Goal: Transaction & Acquisition: Purchase product/service

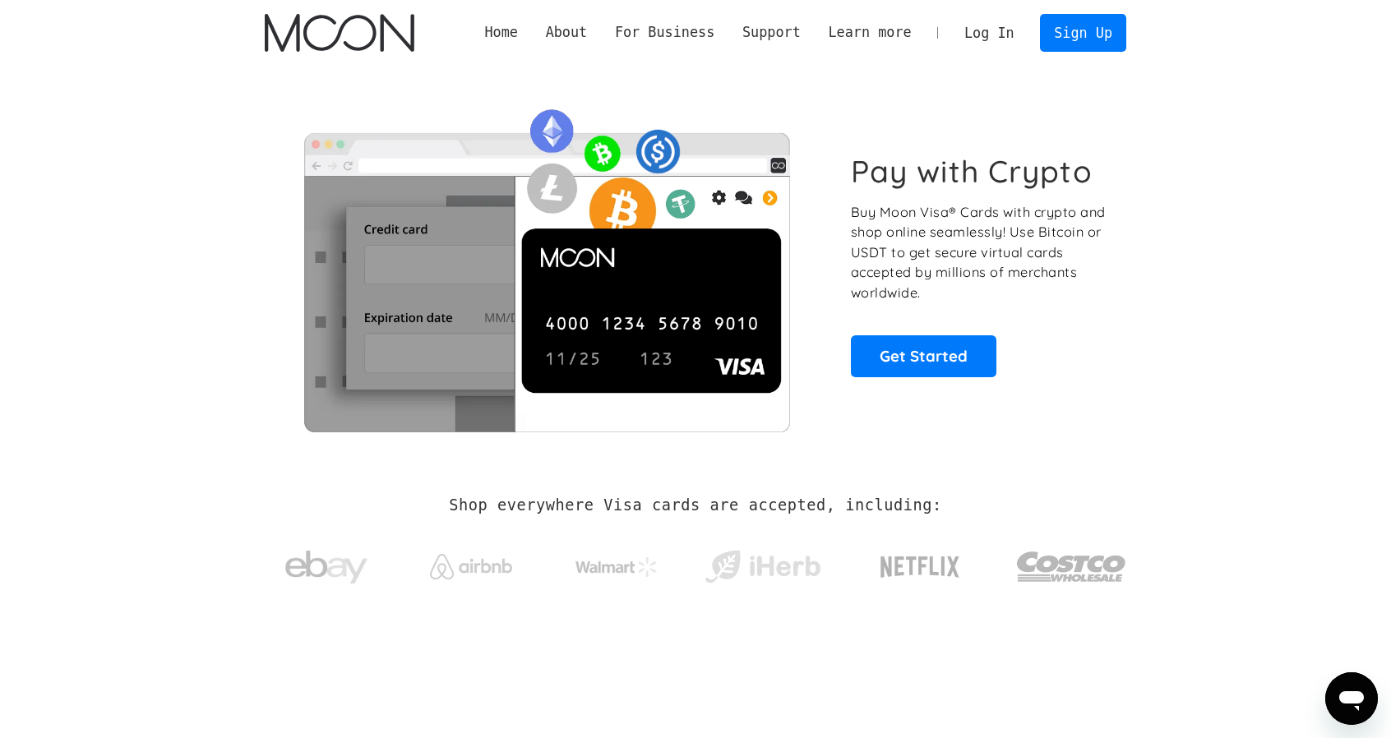
click at [1013, 35] on link "Log In" at bounding box center [988, 33] width 77 height 36
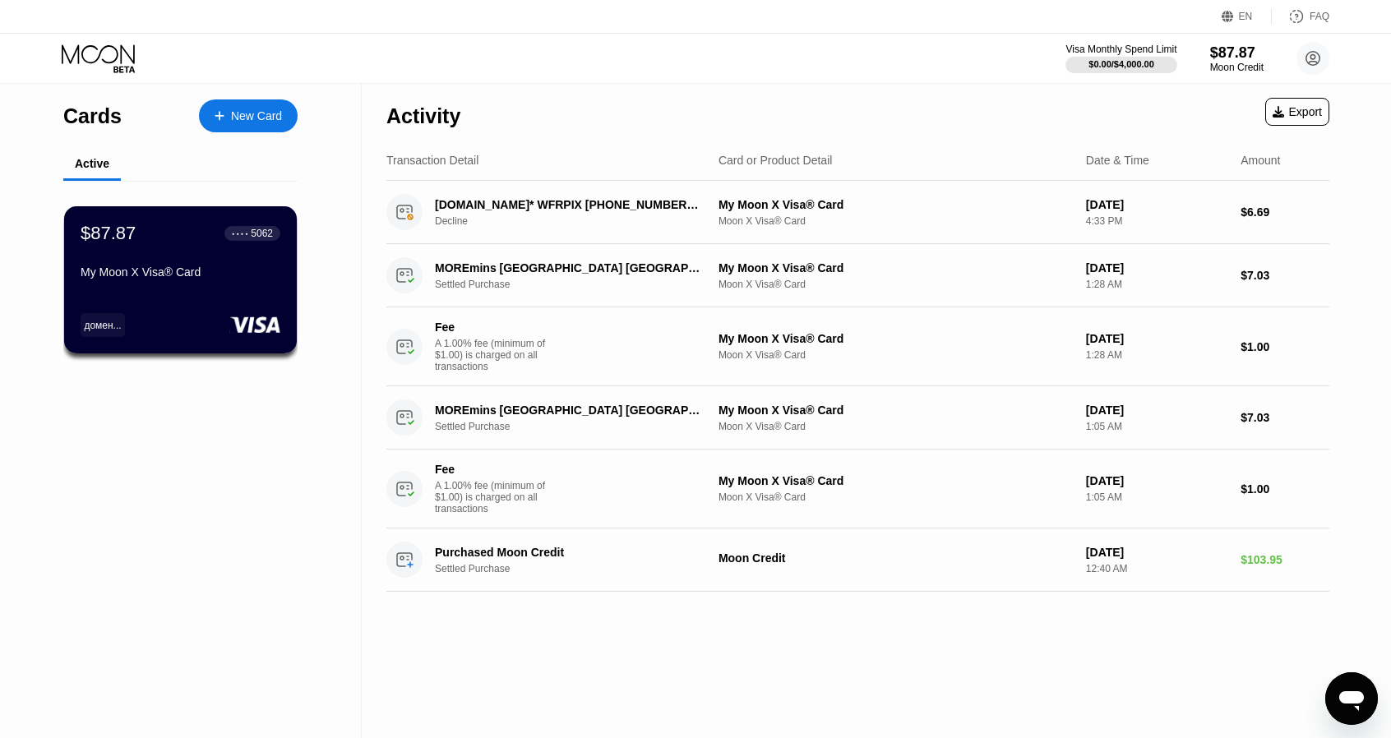
click at [257, 109] on div "New Card" at bounding box center [256, 116] width 51 height 14
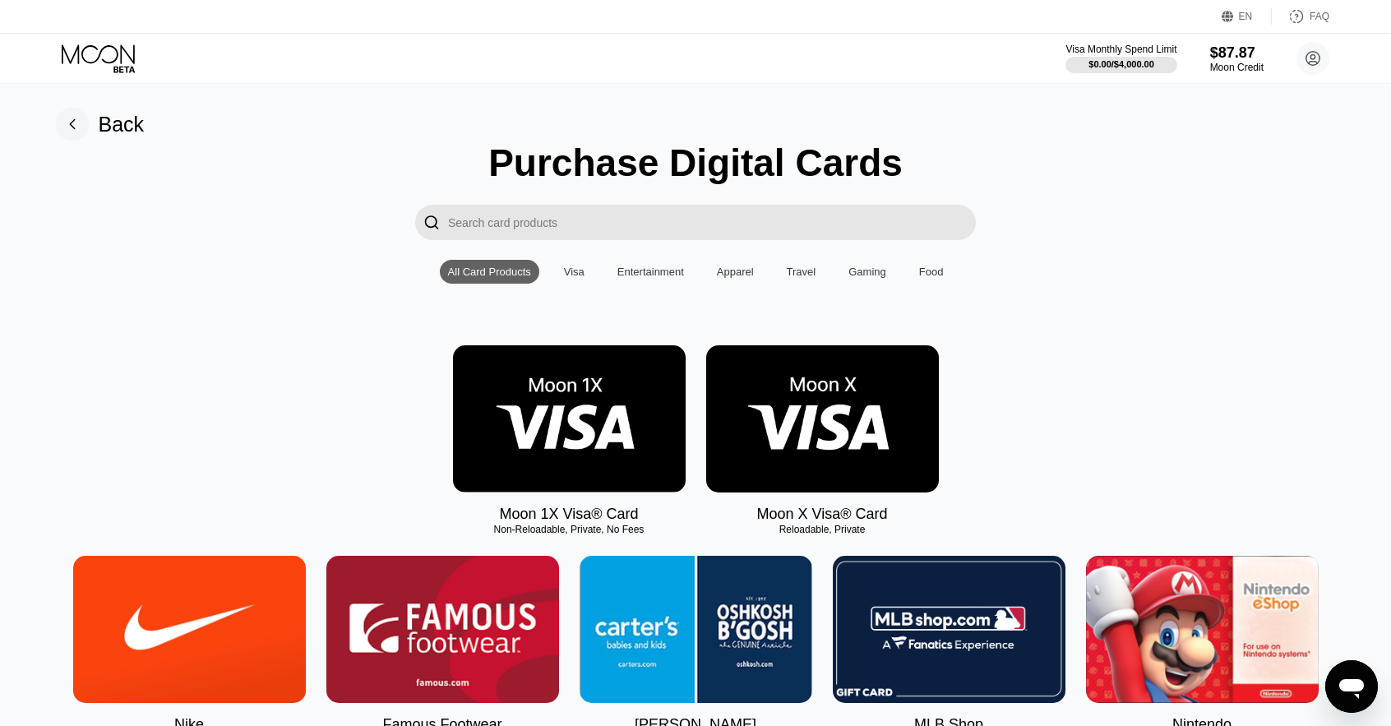
click at [604, 436] on img at bounding box center [569, 418] width 233 height 147
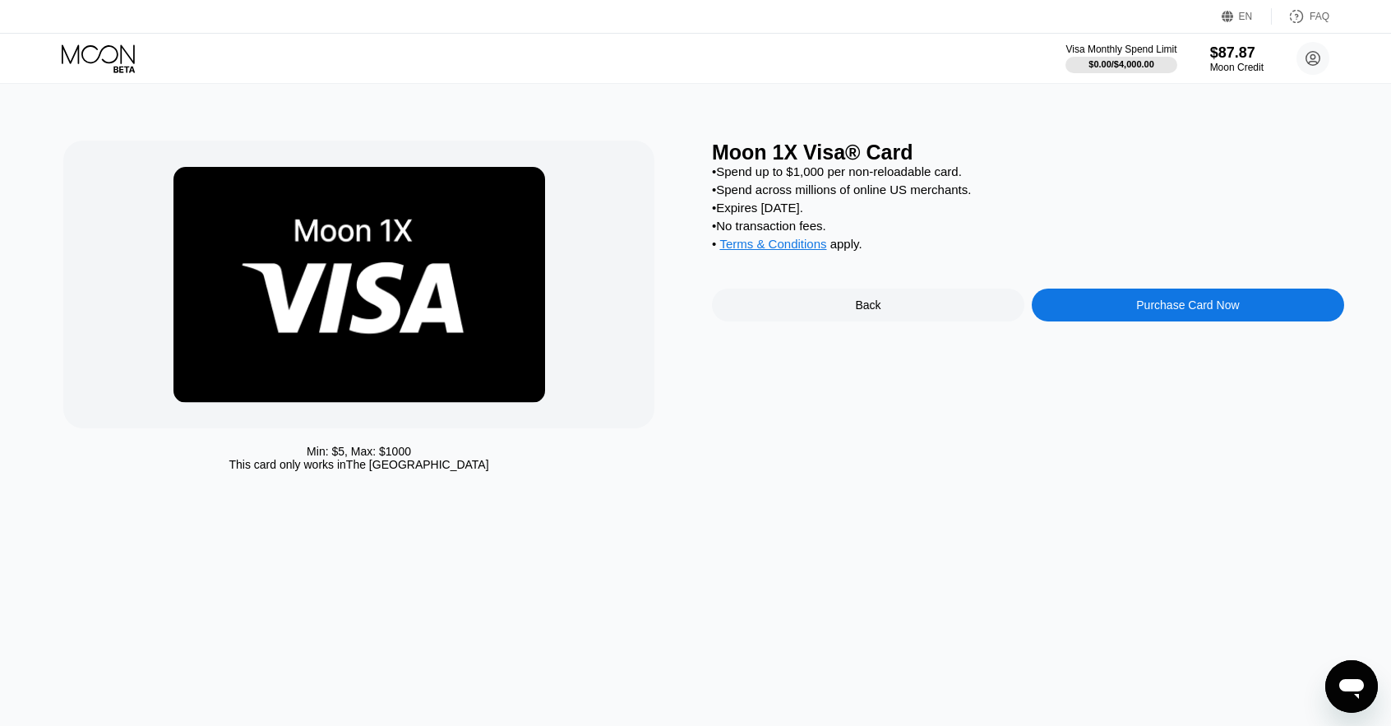
click at [1127, 321] on div "Purchase Card Now" at bounding box center [1188, 305] width 312 height 33
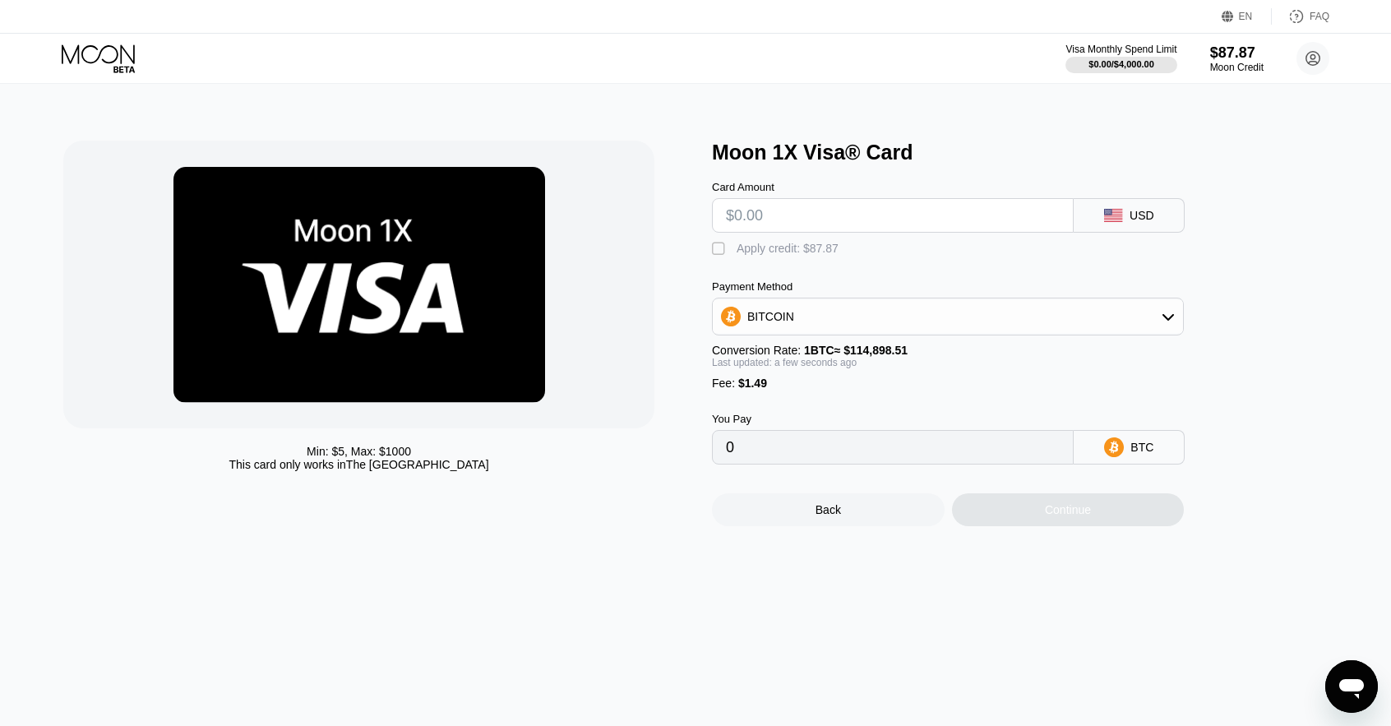
click at [794, 219] on input "text" at bounding box center [893, 215] width 334 height 33
click at [858, 316] on div "BITCOIN" at bounding box center [948, 316] width 470 height 33
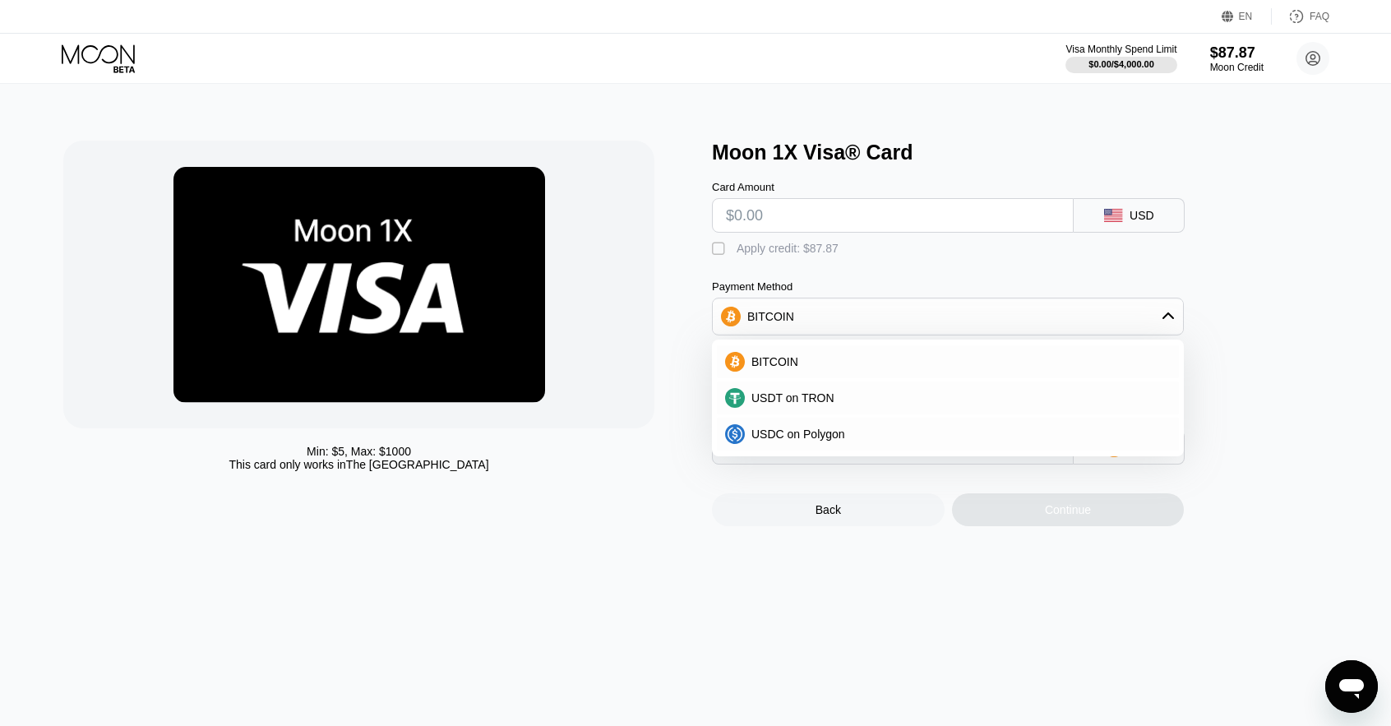
click at [658, 526] on div "Min: $ 5 , Max: $ 1000 This card only works in [GEOGRAPHIC_DATA]" at bounding box center [379, 334] width 632 height 386
click at [629, 514] on div "Min: $ 5 , Max: $ 1000 This card only works in [GEOGRAPHIC_DATA]" at bounding box center [379, 334] width 632 height 386
click at [655, 507] on div "Min: $ 5 , Max: $ 1000 This card only works in [GEOGRAPHIC_DATA]" at bounding box center [379, 334] width 632 height 386
click at [1305, 321] on div "Moon 1X Visa® Card Card Amount USD  Apply credit: $87.87 Payment Method BITCOI…" at bounding box center [1028, 334] width 632 height 386
click at [891, 353] on div "BITCOIN" at bounding box center [948, 361] width 462 height 33
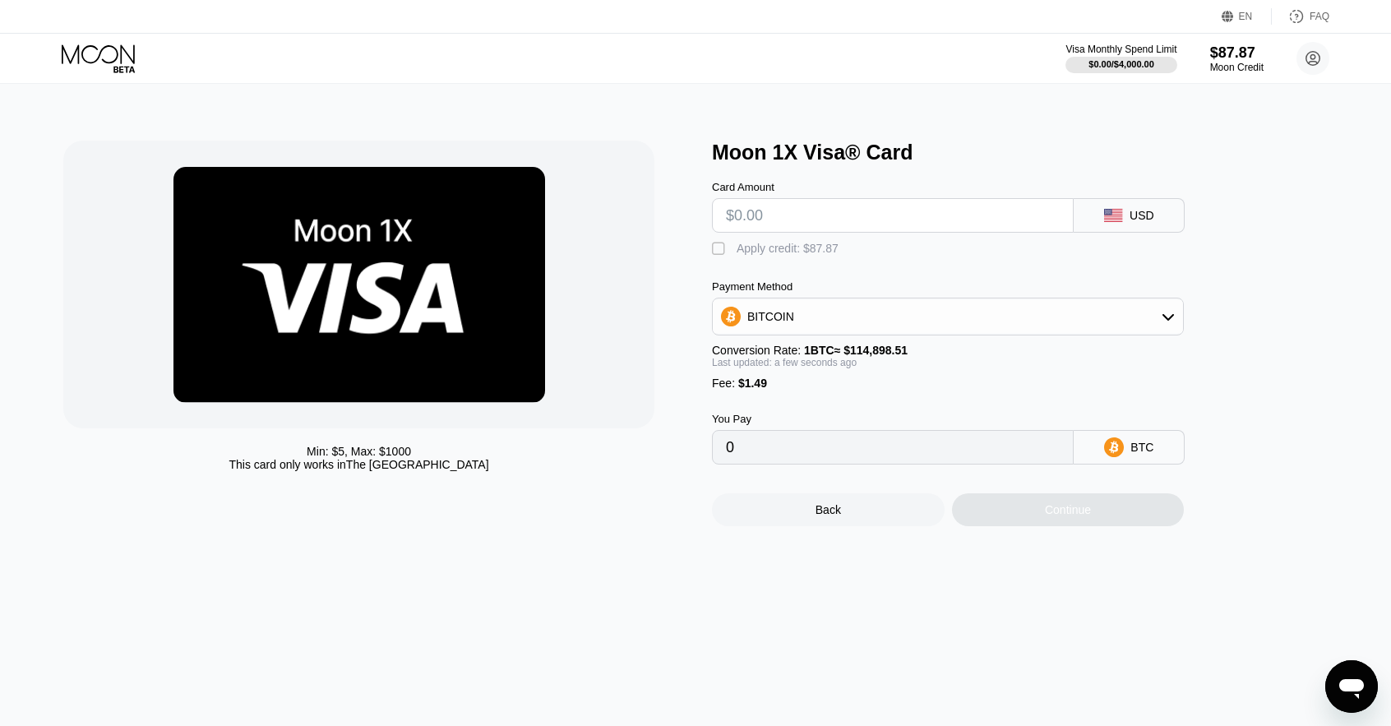
click at [838, 232] on input "text" at bounding box center [893, 215] width 334 height 33
click at [801, 329] on div "BITCOIN" at bounding box center [948, 316] width 470 height 33
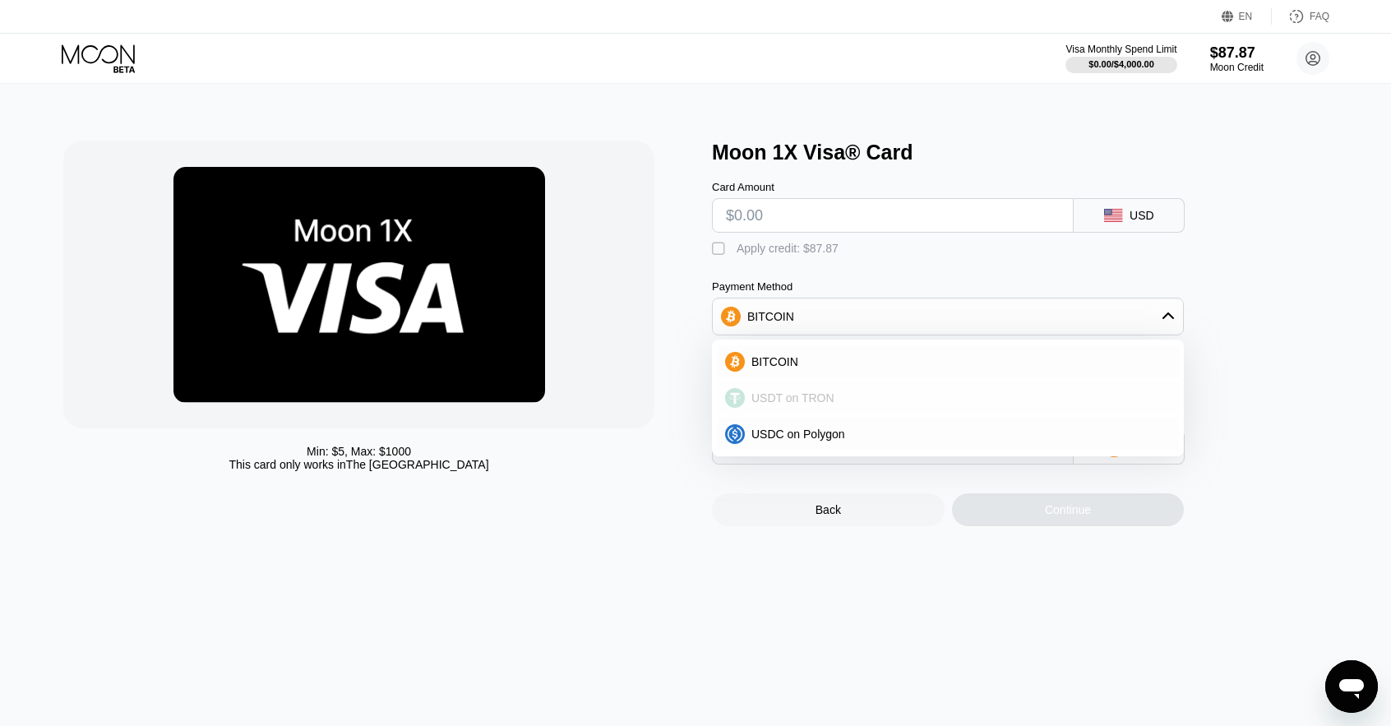
click at [783, 403] on span "USDT on TRON" at bounding box center [792, 397] width 83 height 13
type input "0.00"
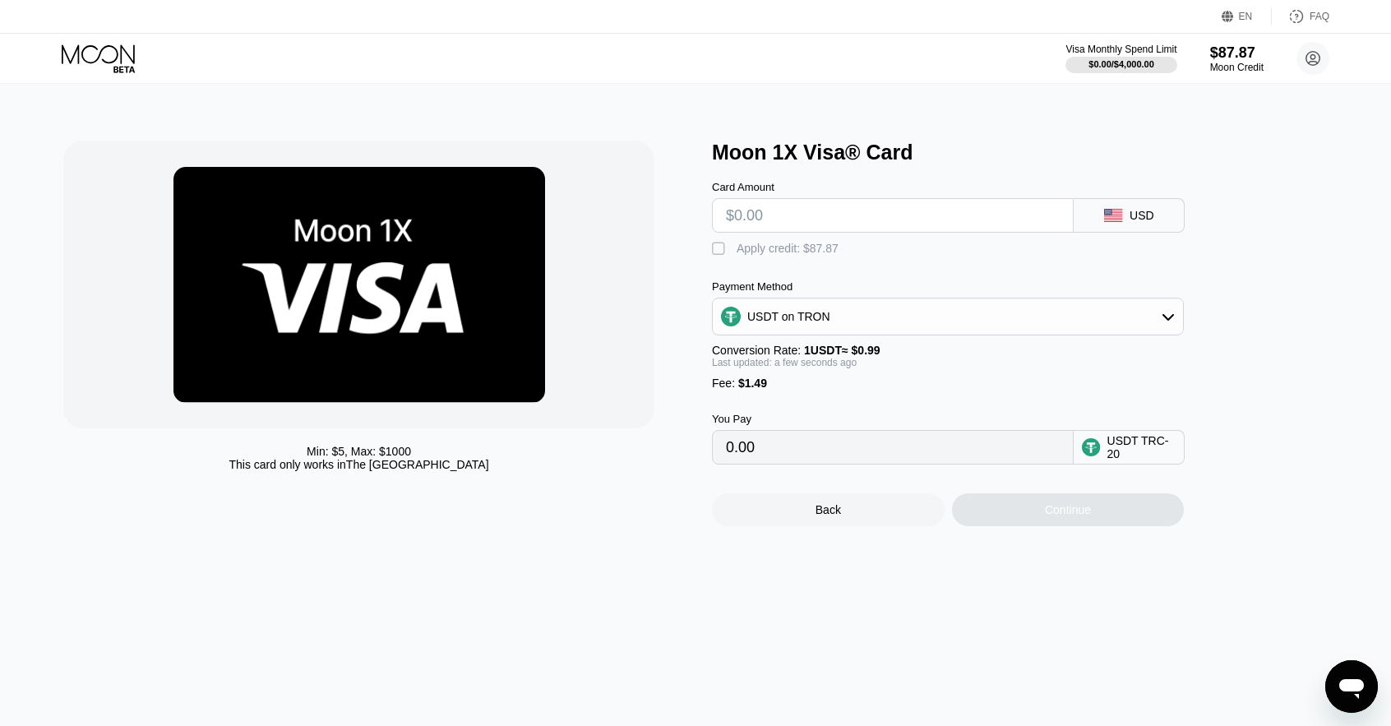
click at [769, 221] on input "text" at bounding box center [893, 215] width 334 height 33
type input "$5"
type input "6.56"
type input "$5"
click at [1042, 526] on div "Continue" at bounding box center [1068, 509] width 233 height 33
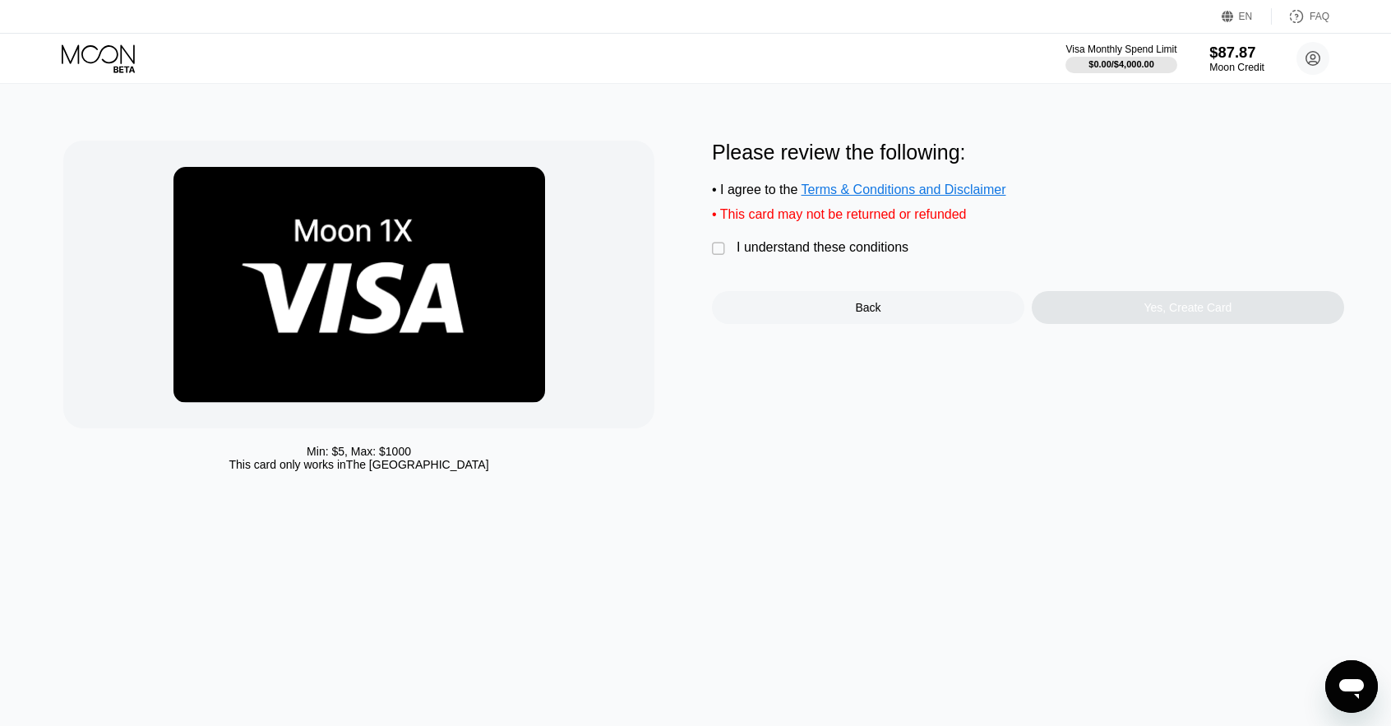
click at [1237, 59] on div "$87.87" at bounding box center [1236, 52] width 55 height 17
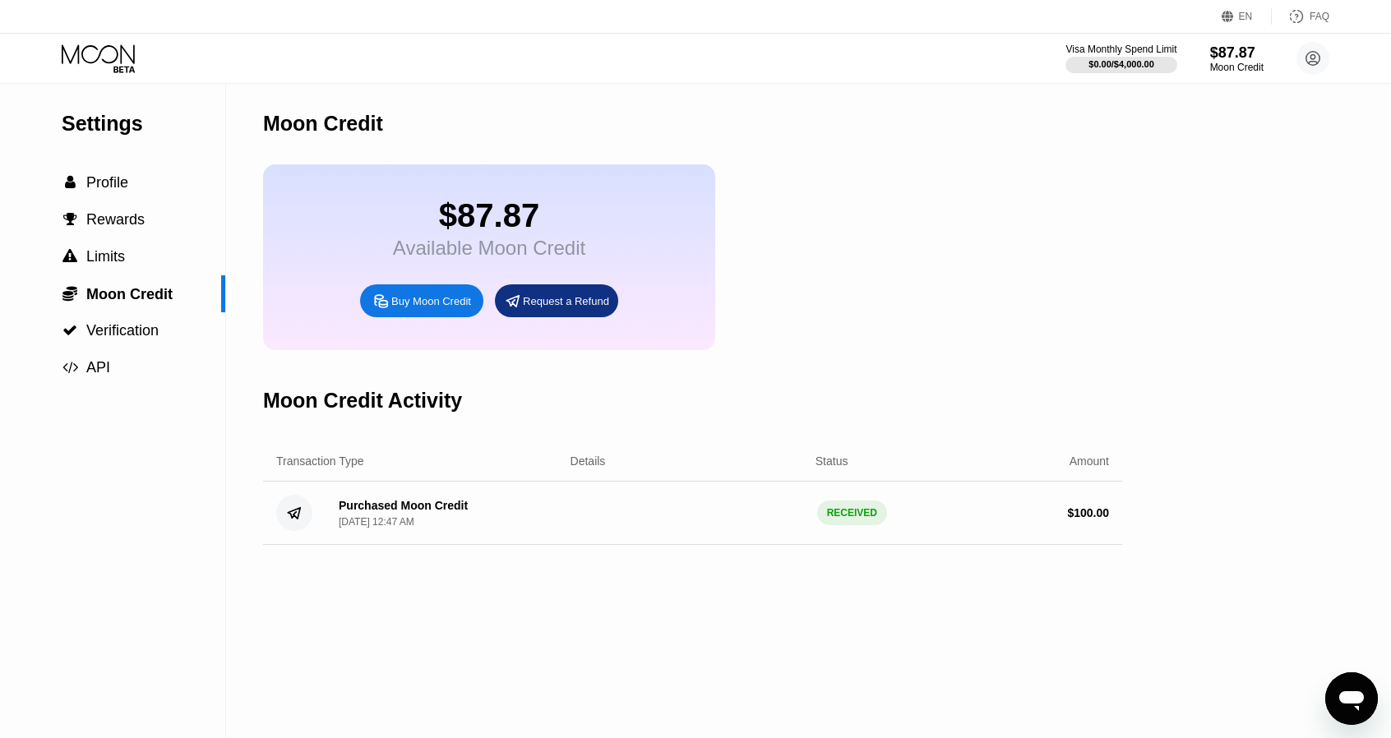
click at [433, 308] on div "Buy Moon Credit" at bounding box center [431, 301] width 80 height 14
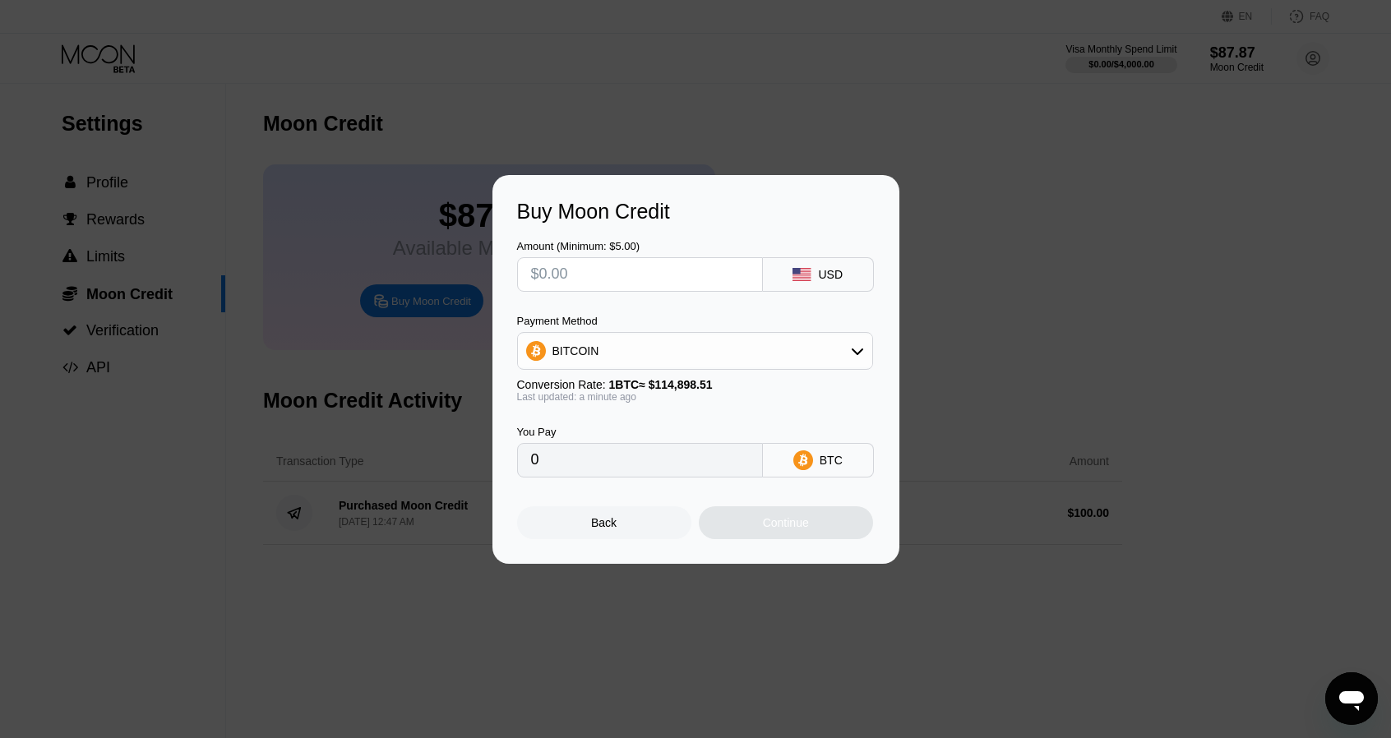
click at [775, 122] on div at bounding box center [701, 369] width 1403 height 738
click at [587, 529] on div "Back" at bounding box center [604, 522] width 174 height 33
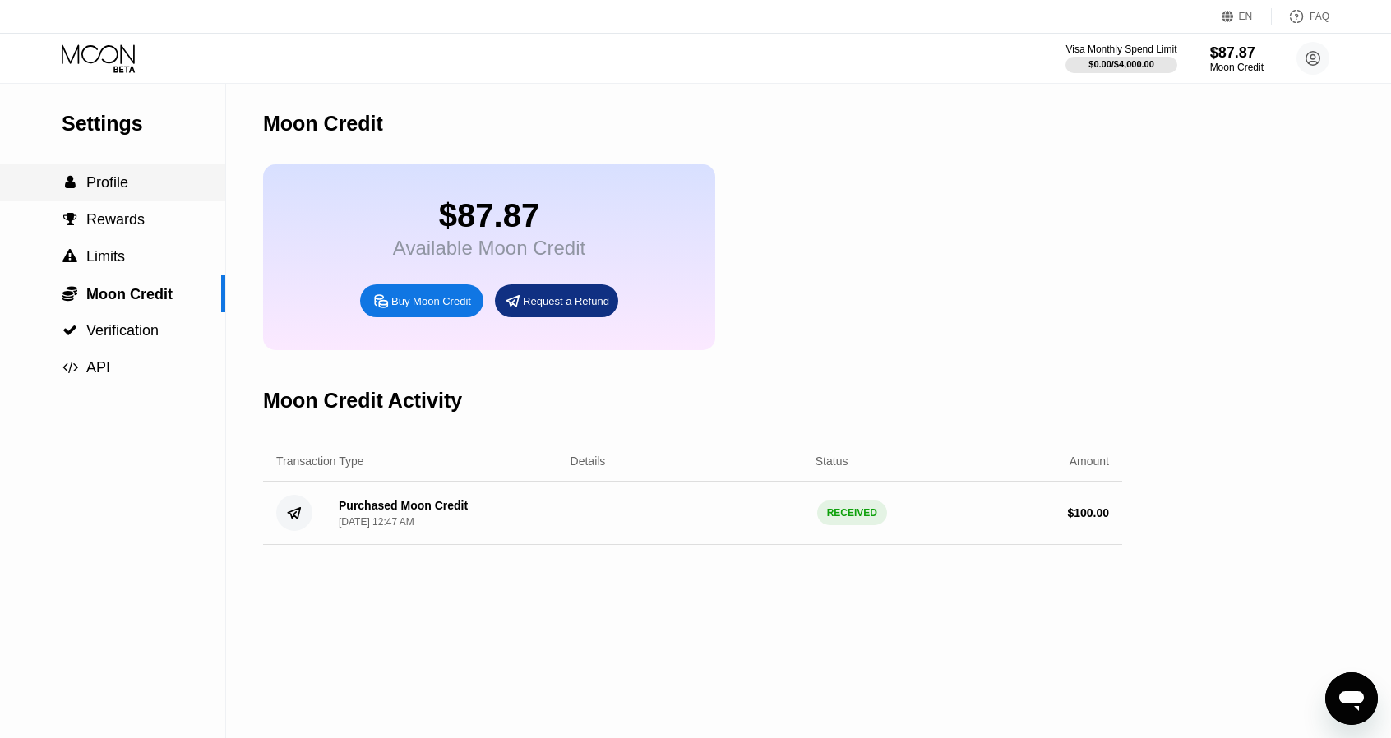
click at [123, 191] on span "Profile" at bounding box center [107, 182] width 42 height 16
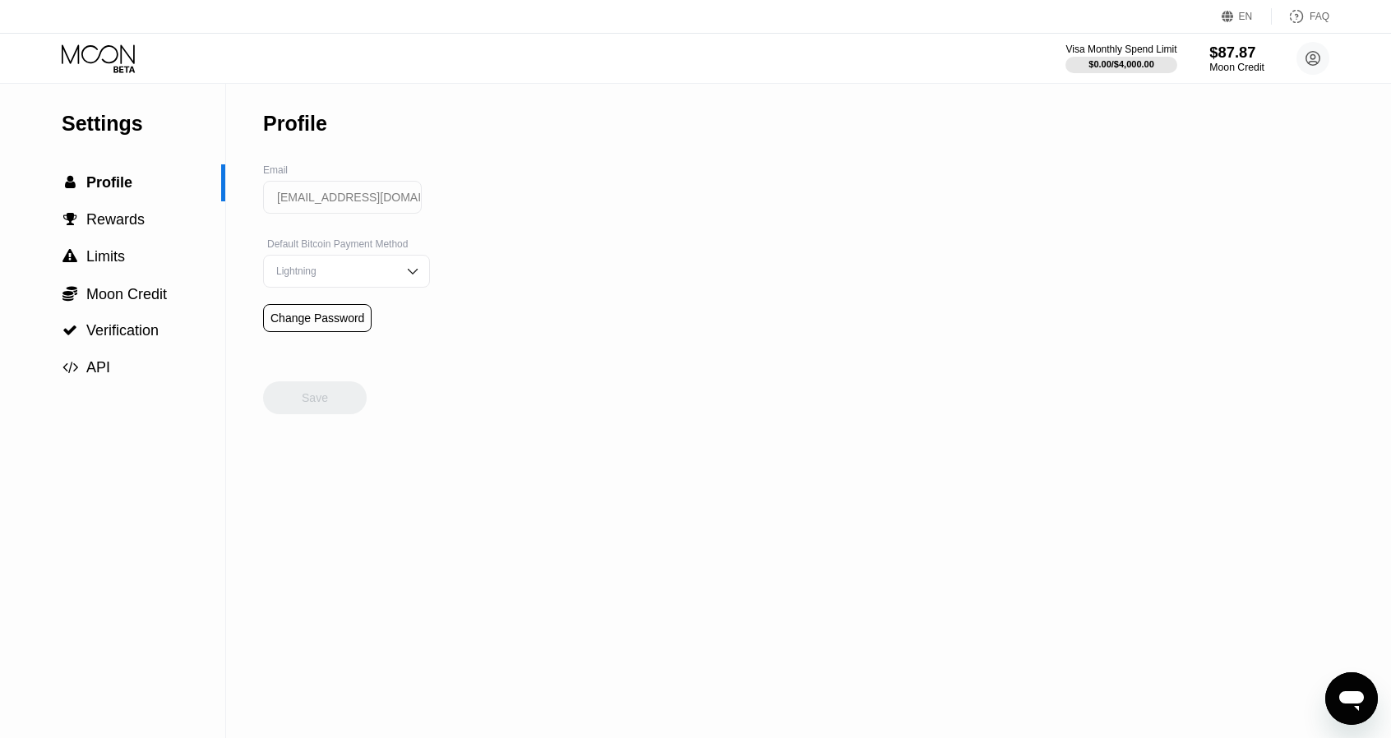
click at [1241, 60] on div "$87.87" at bounding box center [1236, 52] width 55 height 17
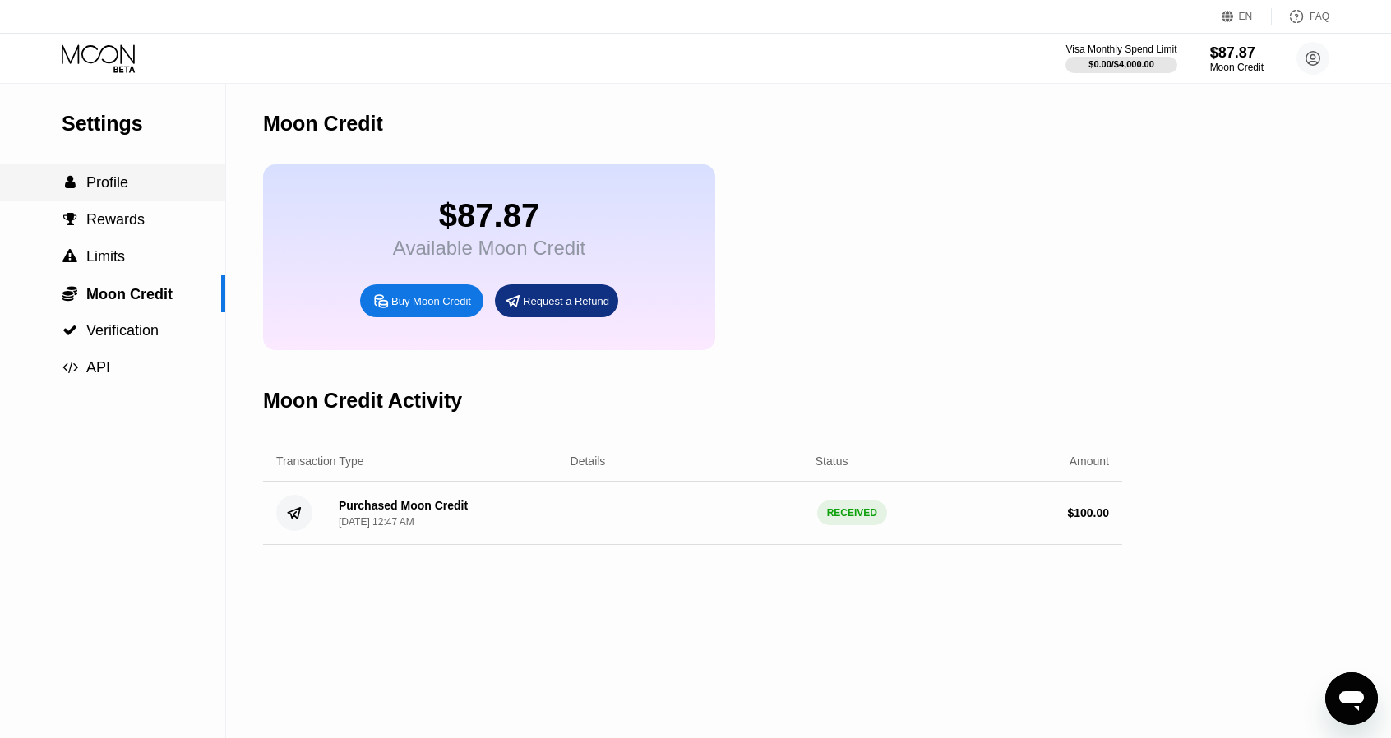
click at [135, 192] on div " Profile" at bounding box center [112, 182] width 225 height 17
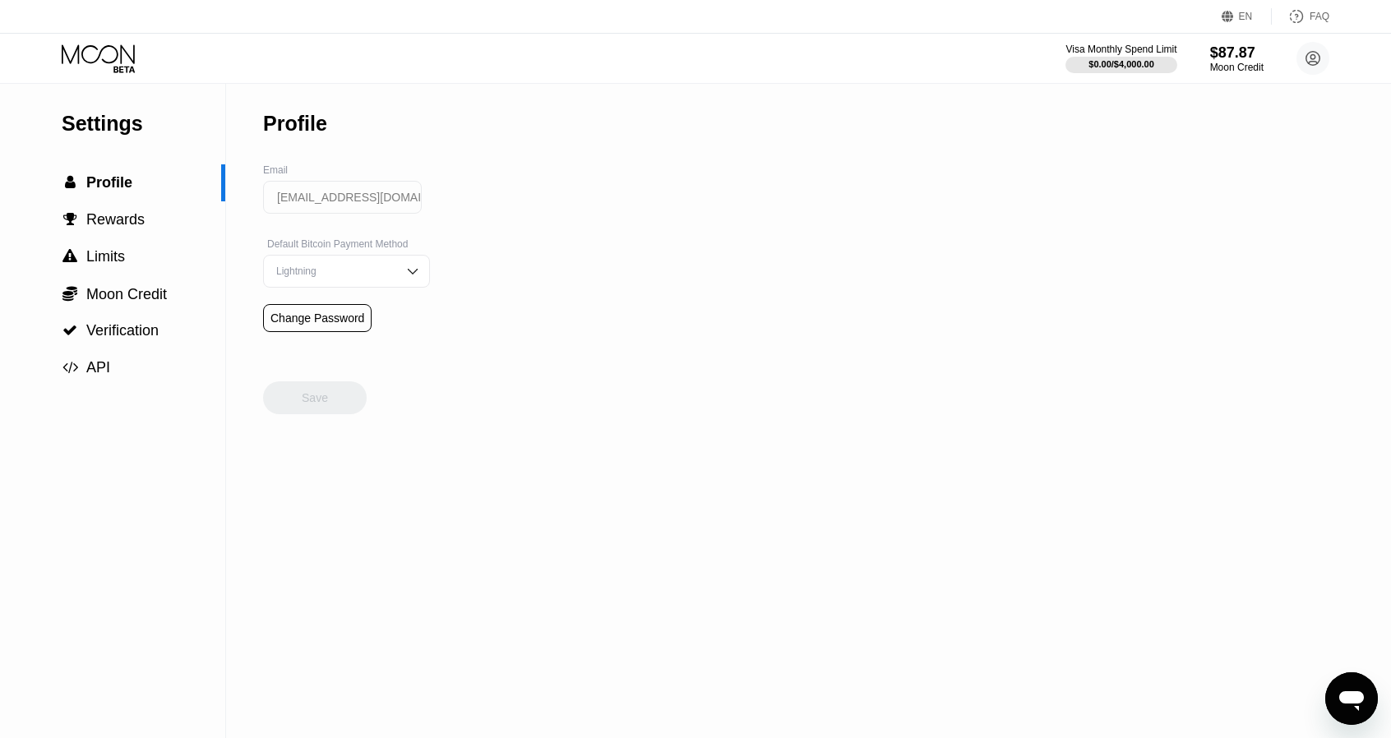
click at [1250, 17] on div "EN" at bounding box center [1246, 17] width 14 height 12
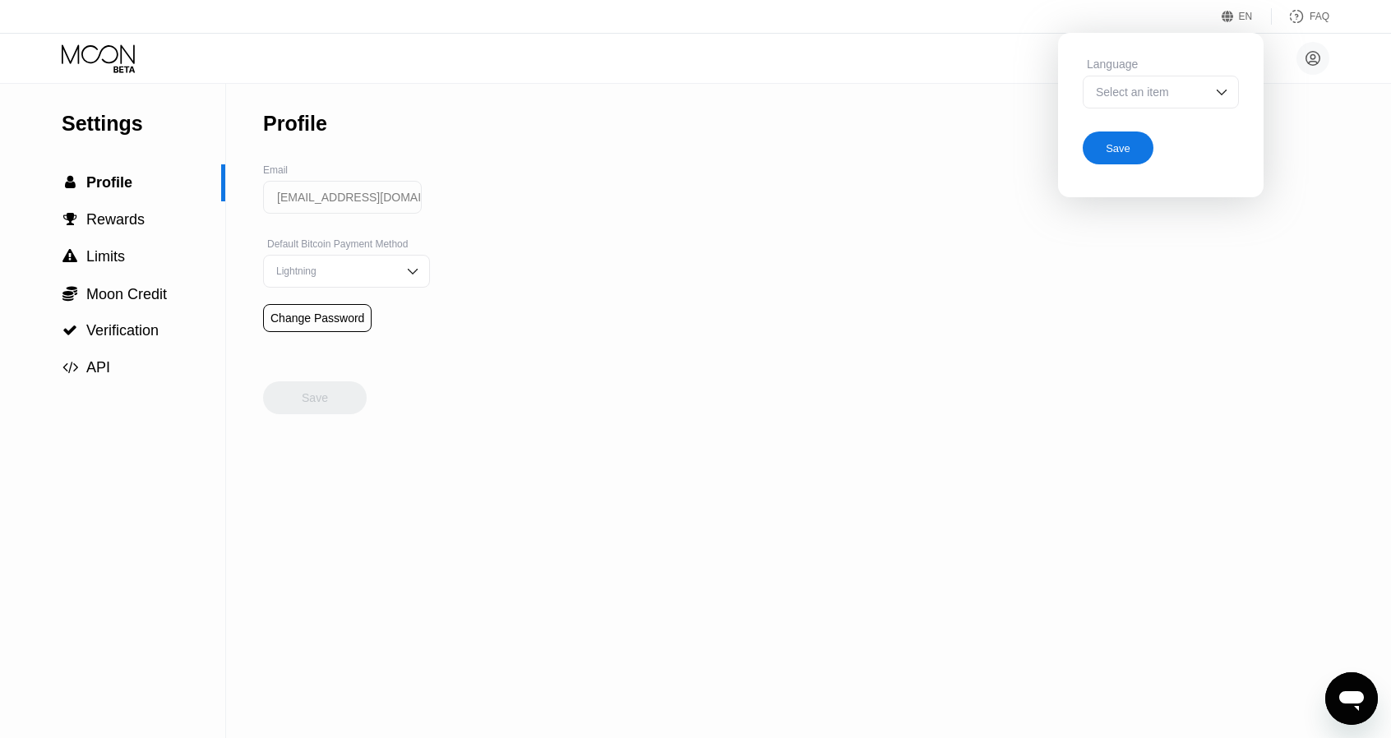
click at [1179, 125] on div "Language Select an item" at bounding box center [1161, 91] width 156 height 67
click at [1185, 91] on div "Select an item" at bounding box center [1148, 91] width 113 height 13
click at [1230, 93] on div "Select an item" at bounding box center [1161, 92] width 156 height 33
click at [1314, 159] on div "Settings  Profile  Rewards  Limits  Moon Credit  Verification  API Profil…" at bounding box center [695, 410] width 1391 height 655
click at [1303, 50] on circle at bounding box center [1312, 58] width 33 height 33
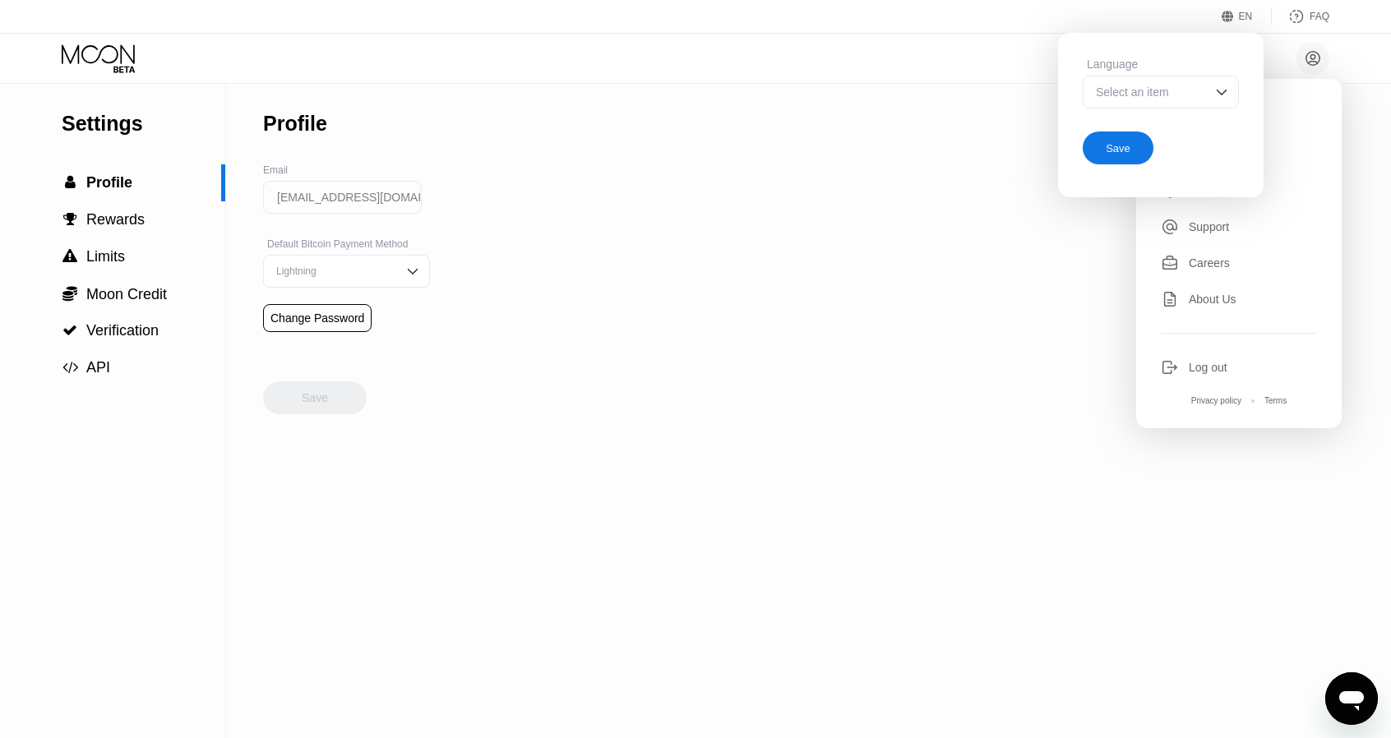
click at [1266, 62] on div "[EMAIL_ADDRESS][DOMAIN_NAME]  Home Settings Support Careers About Us Log out P…" at bounding box center [1296, 58] width 66 height 33
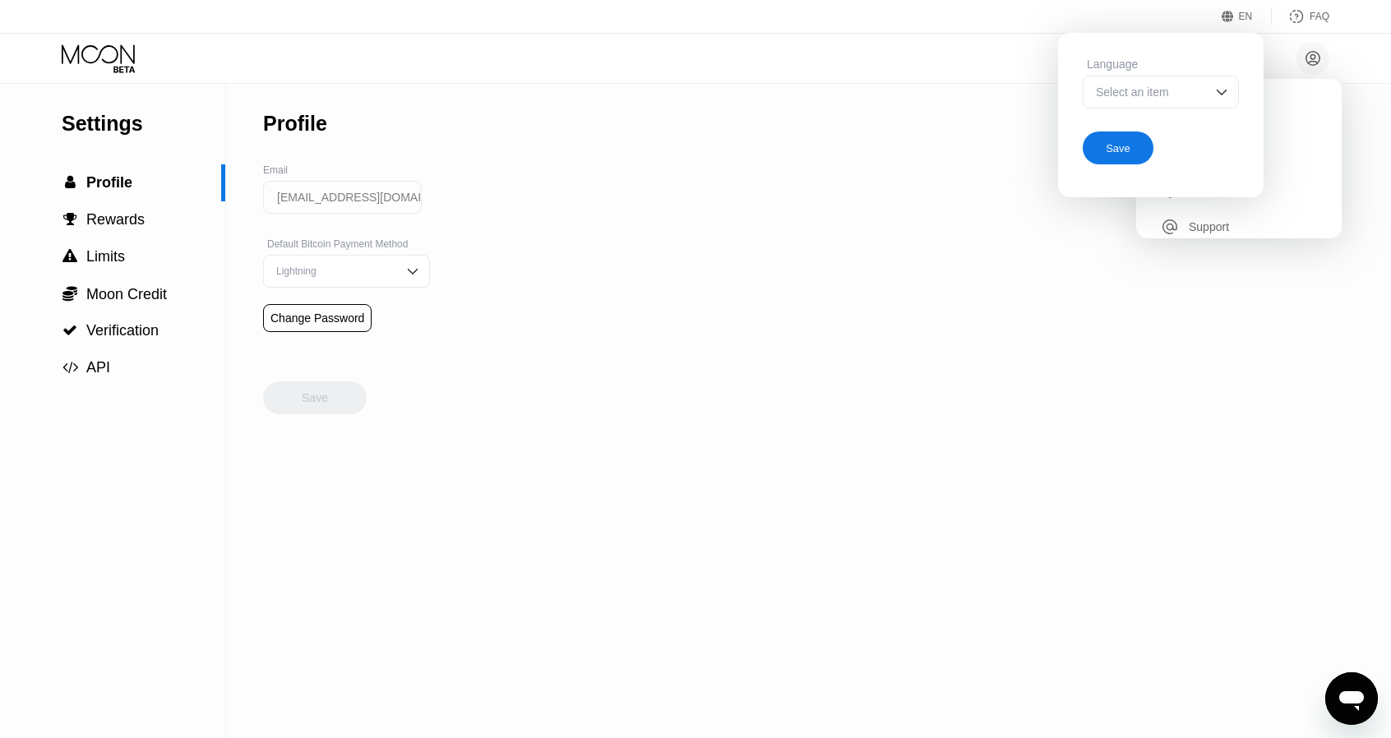
click at [789, 108] on div "Settings  Profile  Rewards  Limits  Moon Credit  Verification  API Profil…" at bounding box center [695, 410] width 1391 height 655
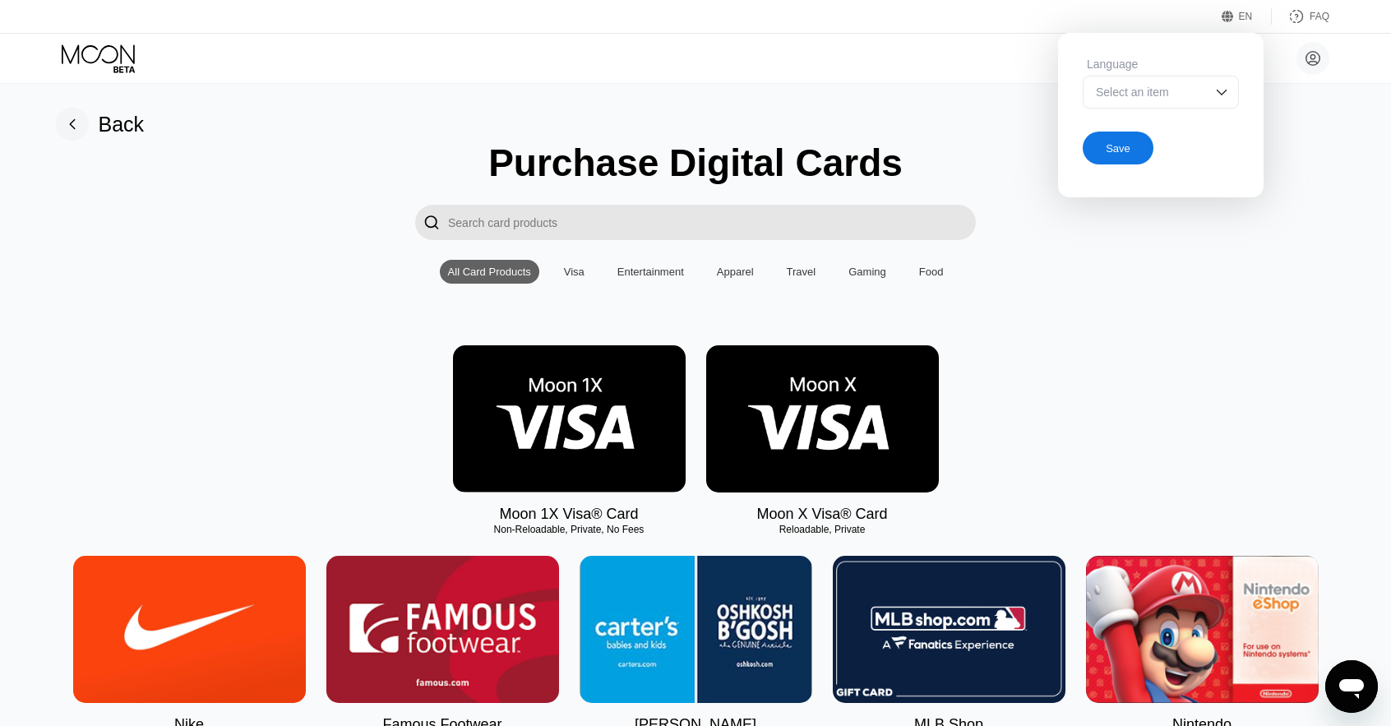
click at [1129, 141] on div "Save" at bounding box center [1118, 148] width 71 height 33
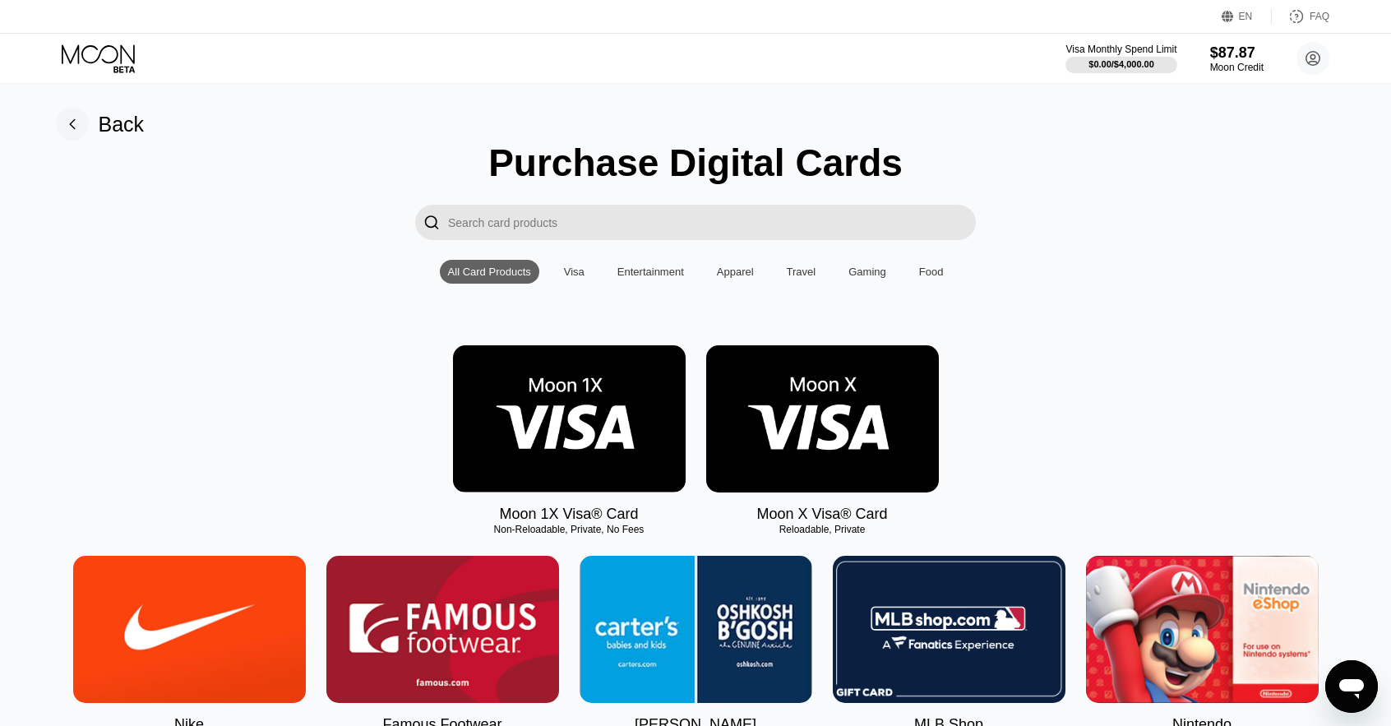
click at [846, 445] on img at bounding box center [822, 418] width 233 height 147
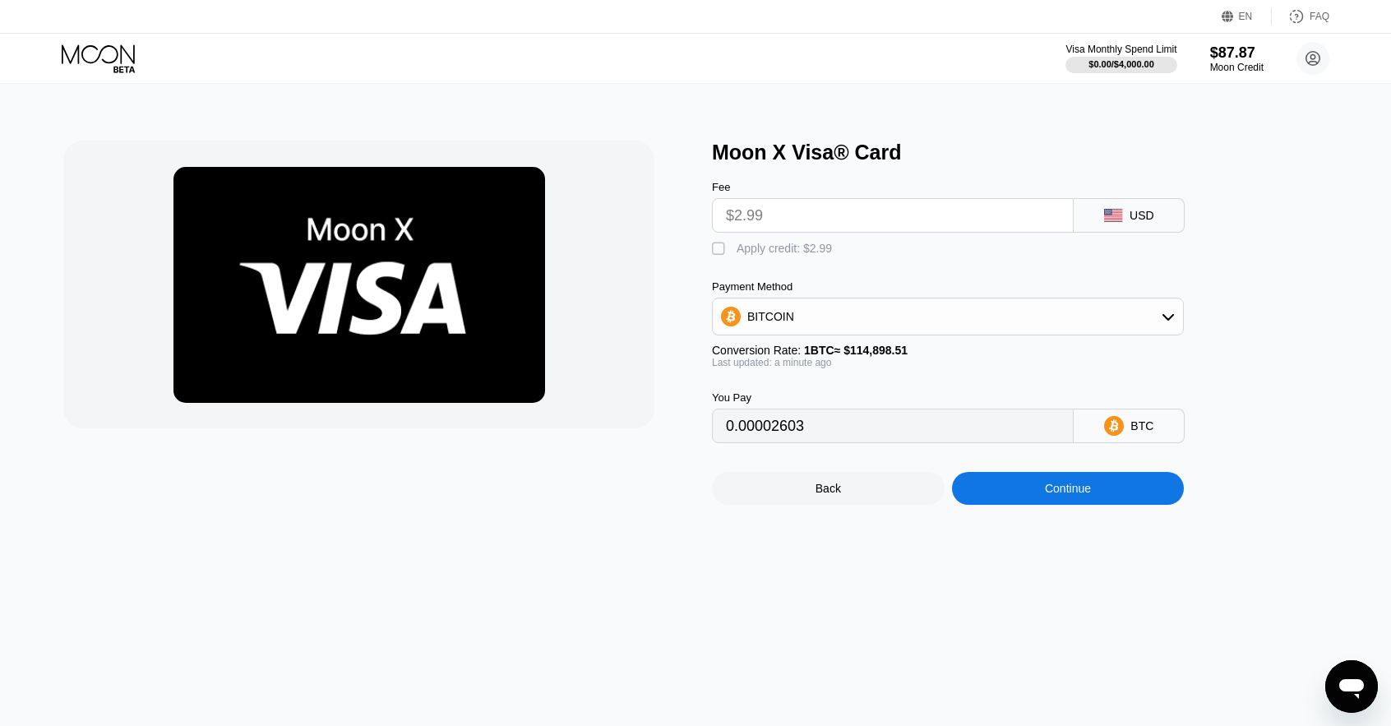
click at [809, 212] on input "$2.99" at bounding box center [893, 215] width 334 height 33
click at [720, 256] on div "" at bounding box center [720, 249] width 16 height 16
click at [799, 216] on input "$2.99" at bounding box center [893, 215] width 334 height 33
drag, startPoint x: 789, startPoint y: 218, endPoint x: 773, endPoint y: 218, distance: 16.4
click at [773, 218] on input "$2.99" at bounding box center [893, 215] width 334 height 33
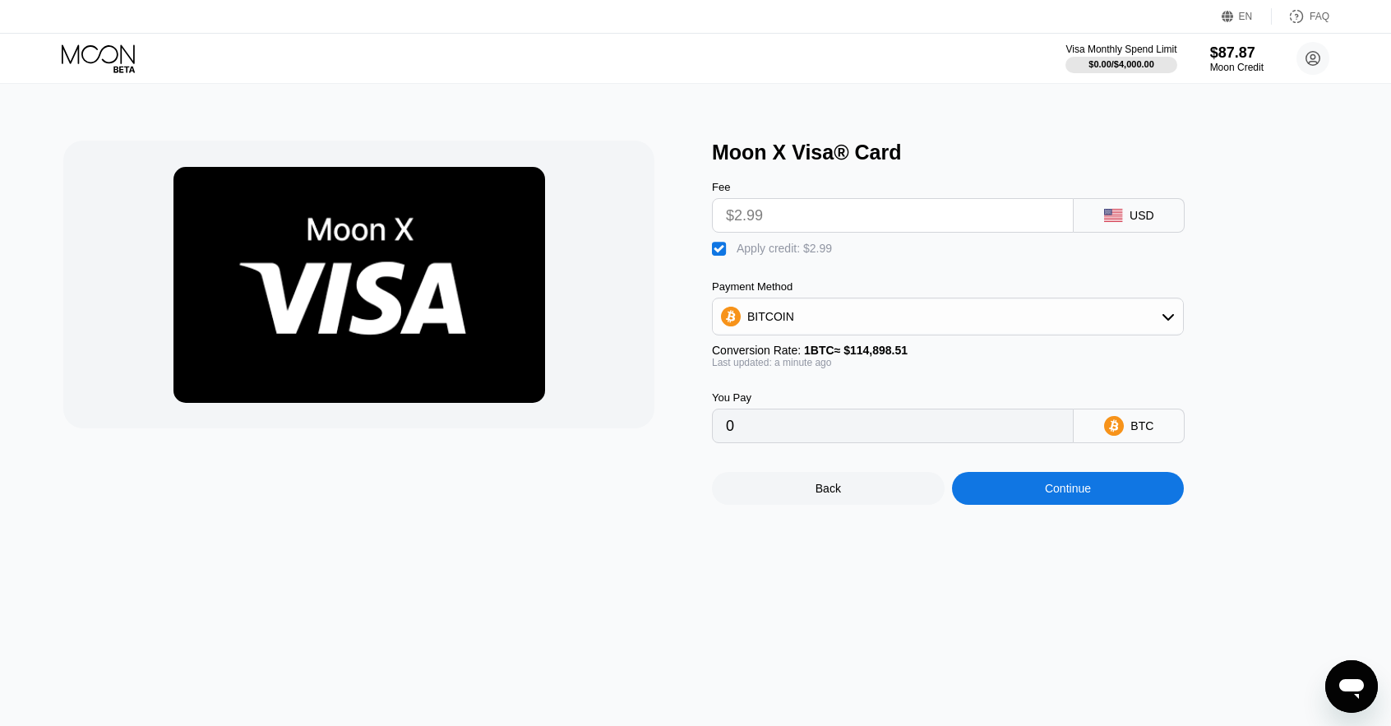
click at [715, 257] on div "" at bounding box center [720, 249] width 16 height 16
click at [771, 218] on input "$2.99" at bounding box center [893, 215] width 334 height 33
click at [718, 253] on div "" at bounding box center [720, 249] width 16 height 16
click at [718, 253] on div "" at bounding box center [720, 249] width 16 height 16
type input "0.00002603"
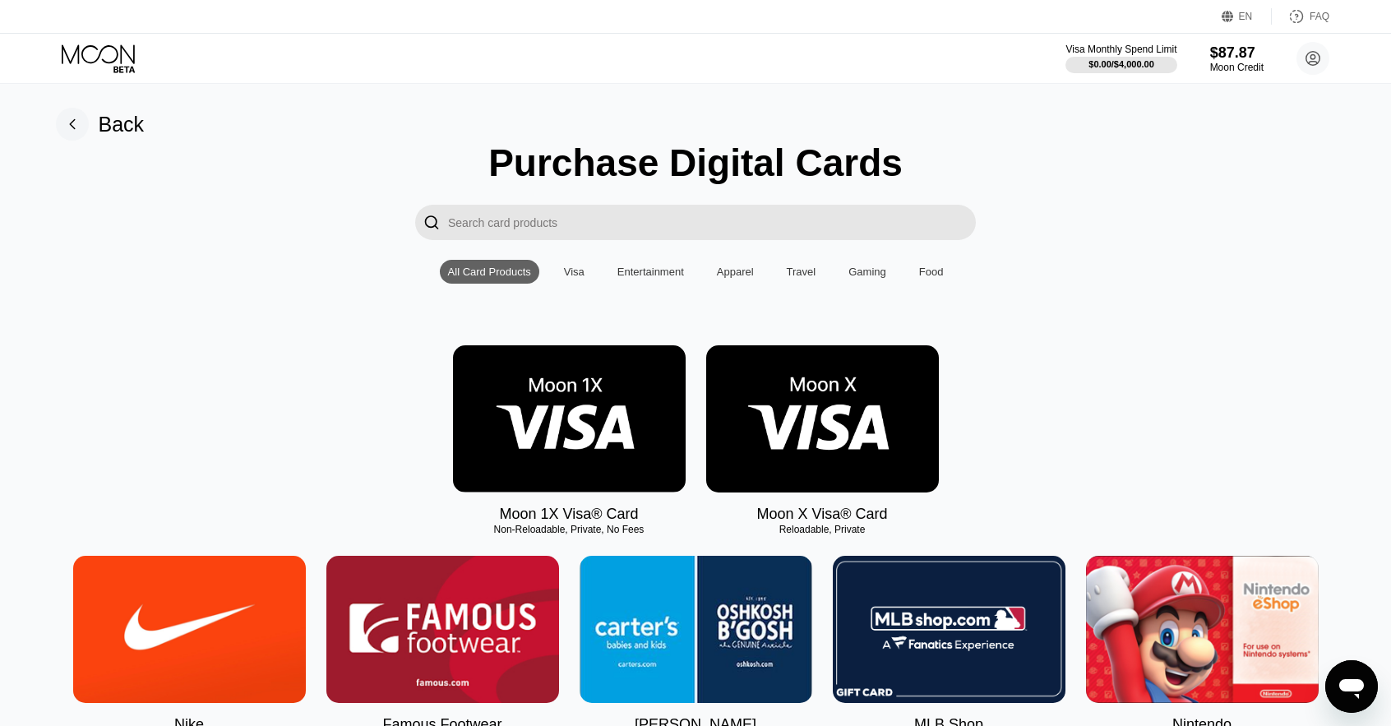
click at [603, 448] on img at bounding box center [569, 418] width 233 height 147
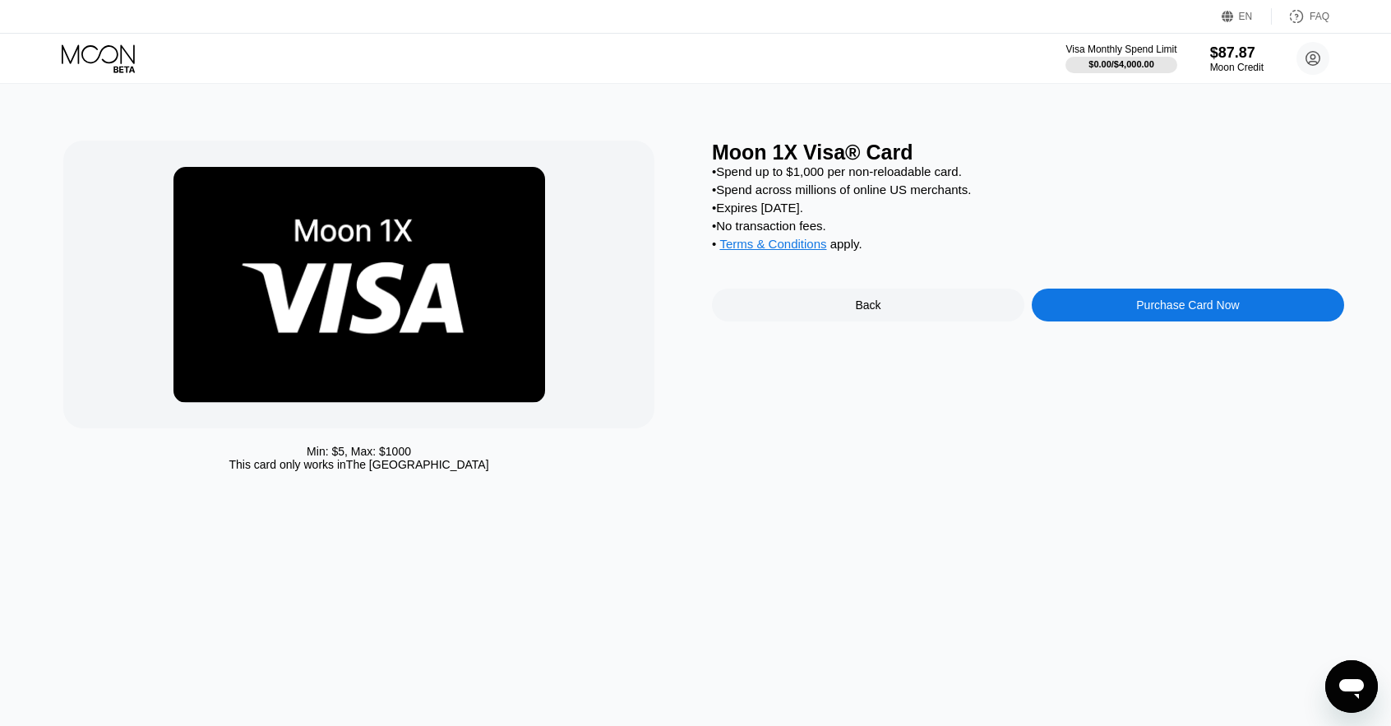
click at [1235, 312] on div "Purchase Card Now" at bounding box center [1187, 304] width 103 height 13
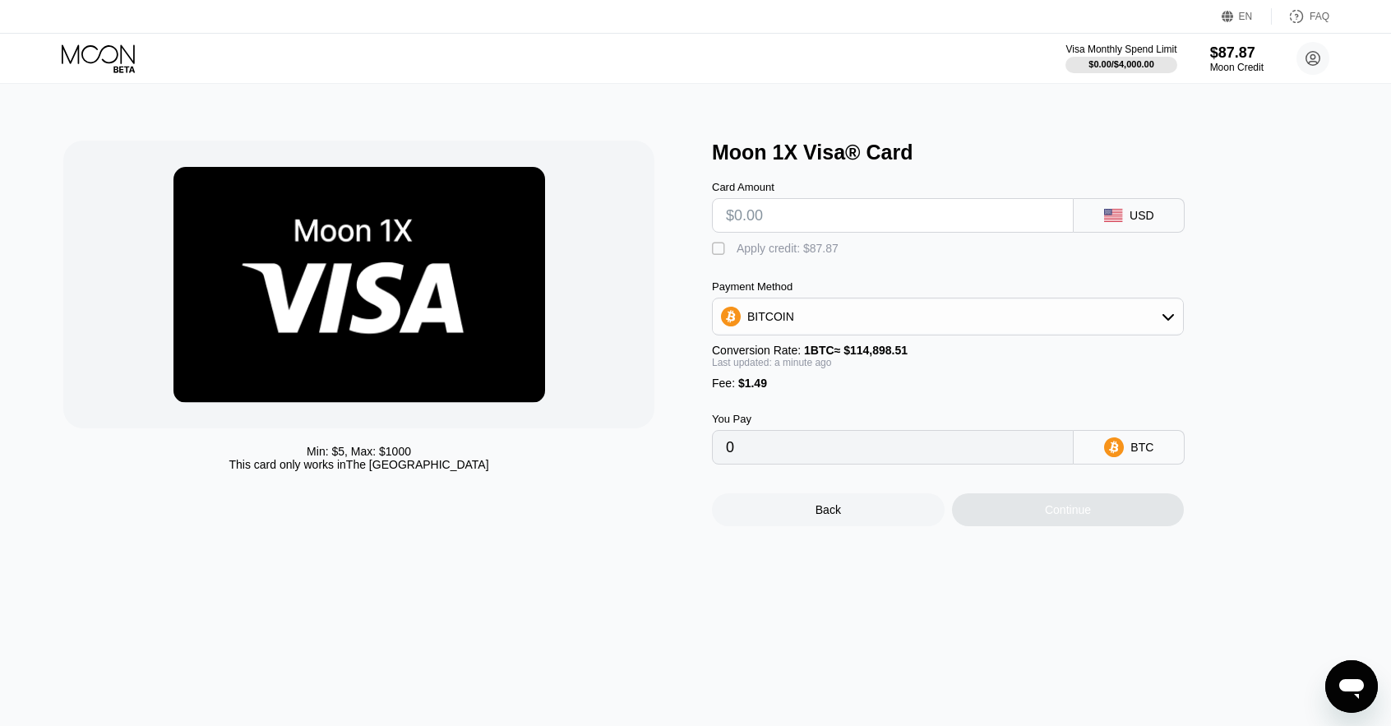
click at [724, 257] on div "" at bounding box center [720, 249] width 16 height 16
drag, startPoint x: 783, startPoint y: 225, endPoint x: 716, endPoint y: 222, distance: 66.7
click at [716, 222] on div at bounding box center [893, 215] width 362 height 35
type input "$100"
type input "0.00011854"
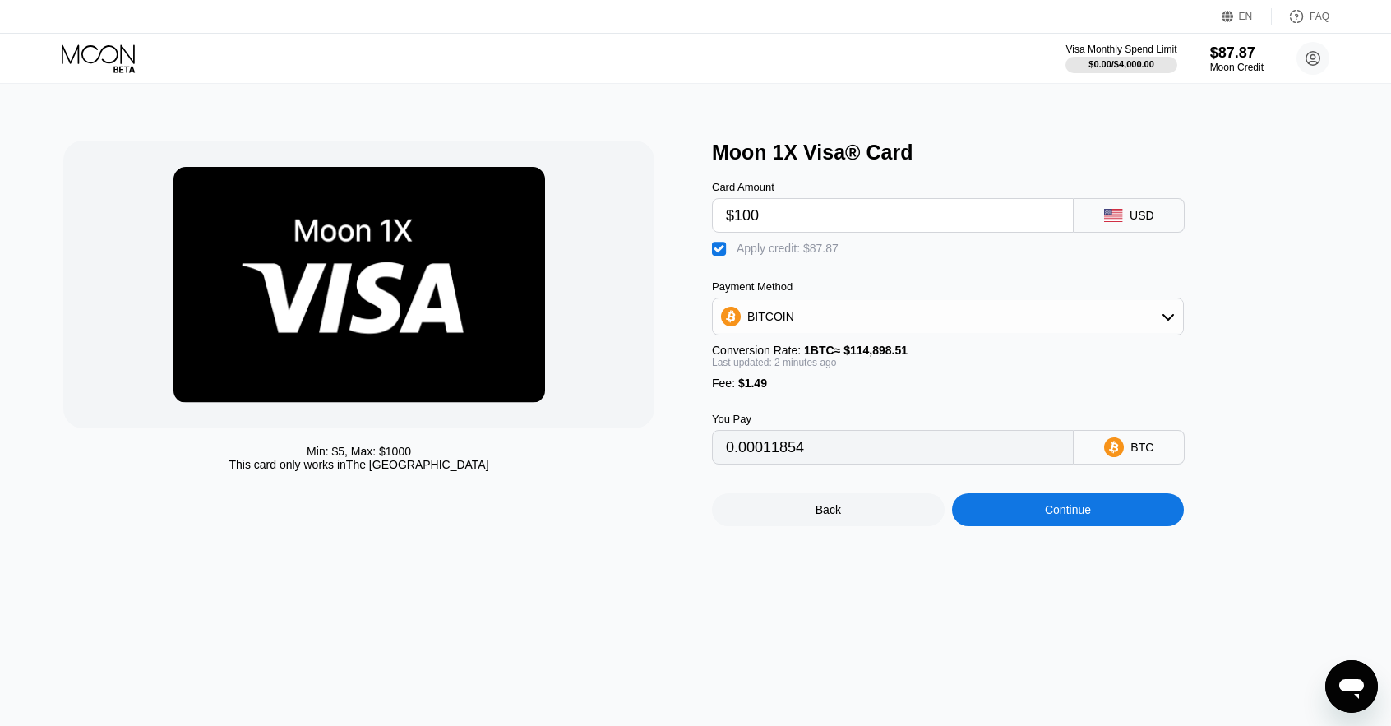
type input "$10"
type input "0"
drag, startPoint x: 786, startPoint y: 222, endPoint x: 720, endPoint y: 221, distance: 65.8
click at [720, 221] on div "$10" at bounding box center [893, 215] width 362 height 35
type input "$5"
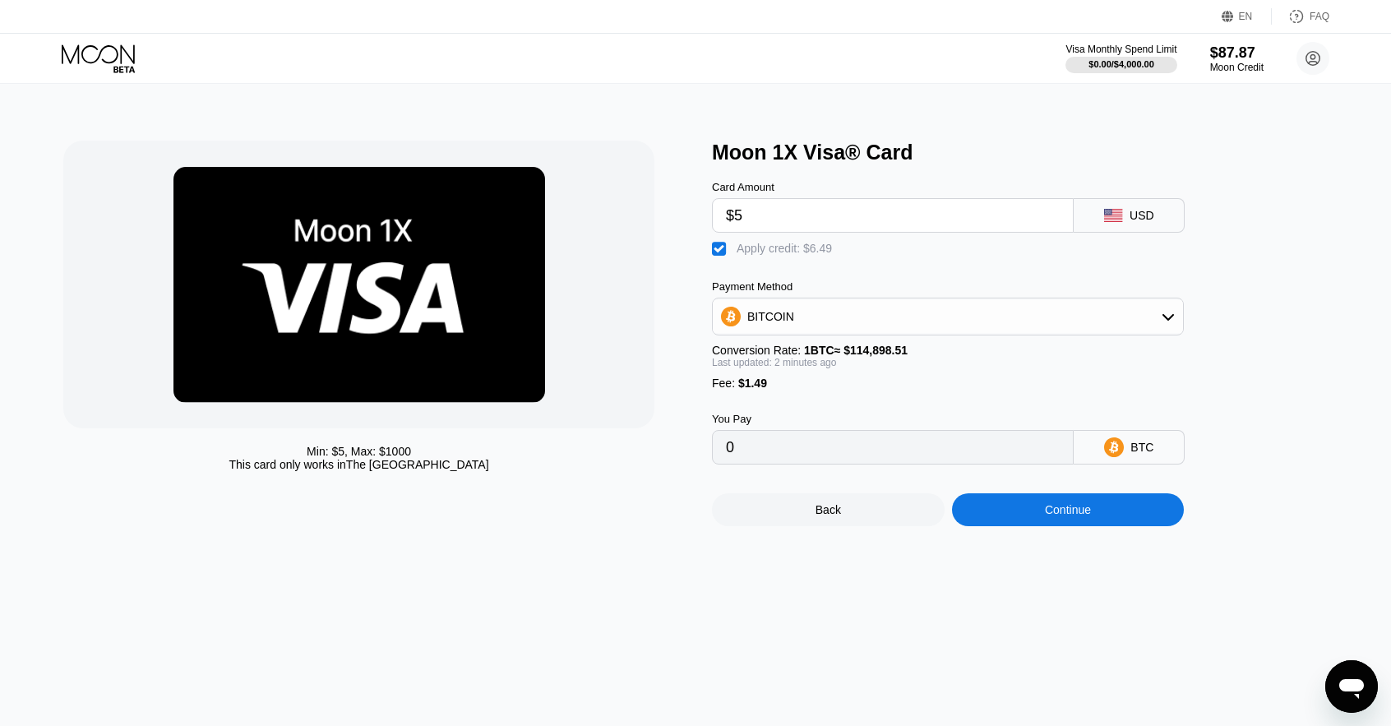
click at [880, 599] on div "Min: $ 5 , Max: $ 1000 This card only works in The United States Moon 1X Visa® …" at bounding box center [695, 404] width 1403 height 643
click at [1045, 516] on div "Continue" at bounding box center [1068, 509] width 46 height 13
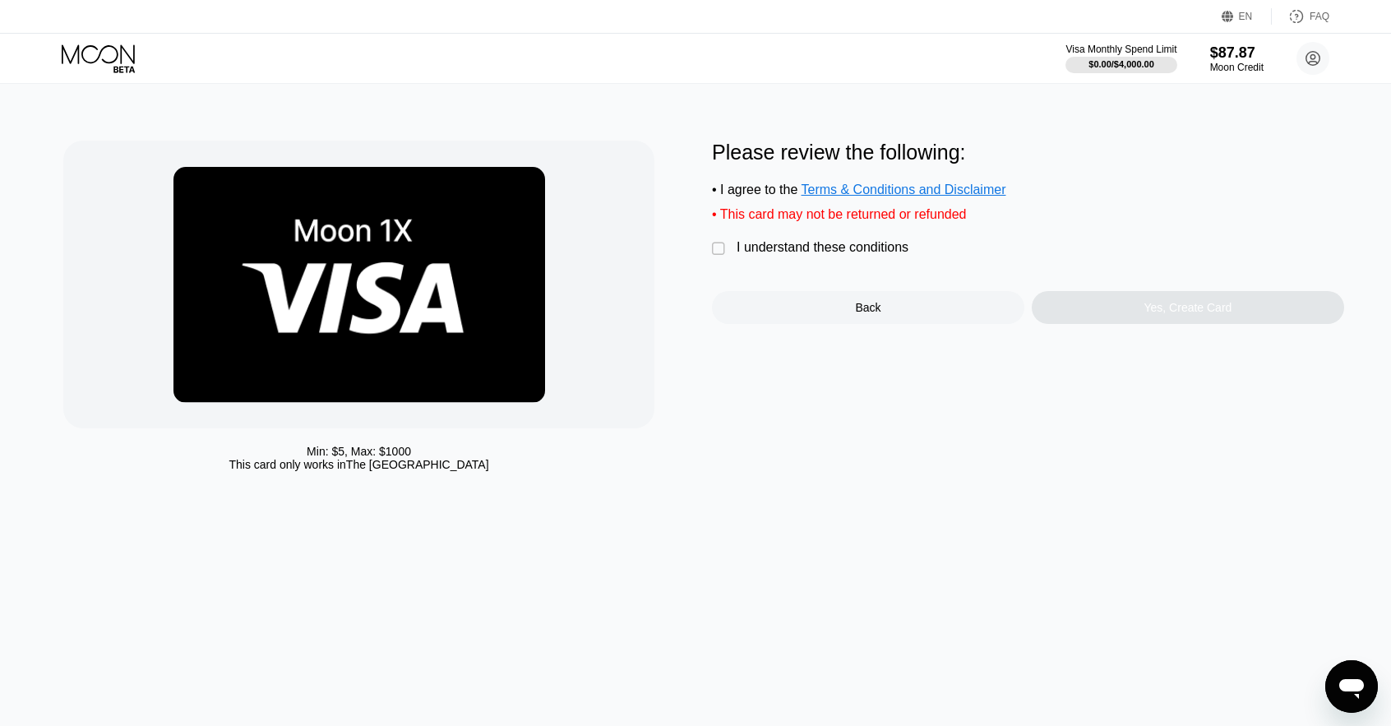
click at [762, 257] on div " I understand these conditions" at bounding box center [814, 248] width 205 height 17
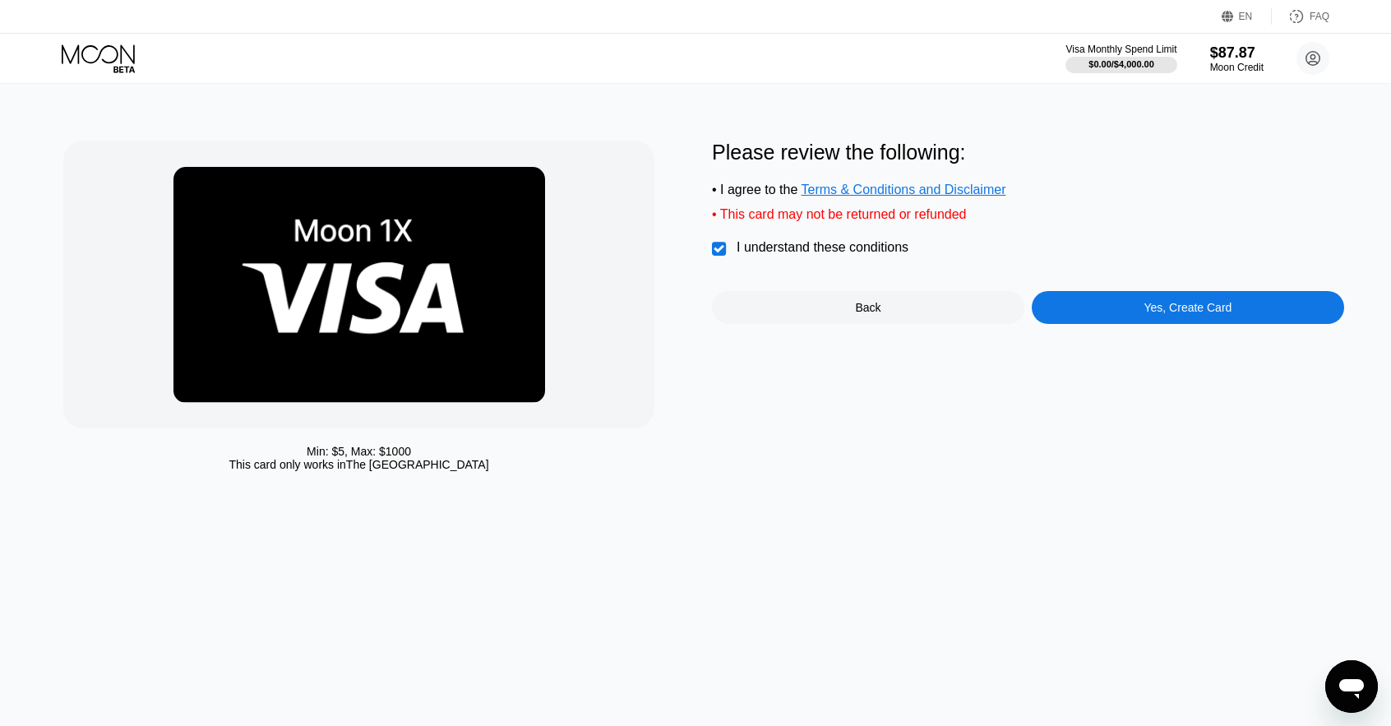
click at [1145, 321] on div "Yes, Create Card" at bounding box center [1188, 307] width 312 height 33
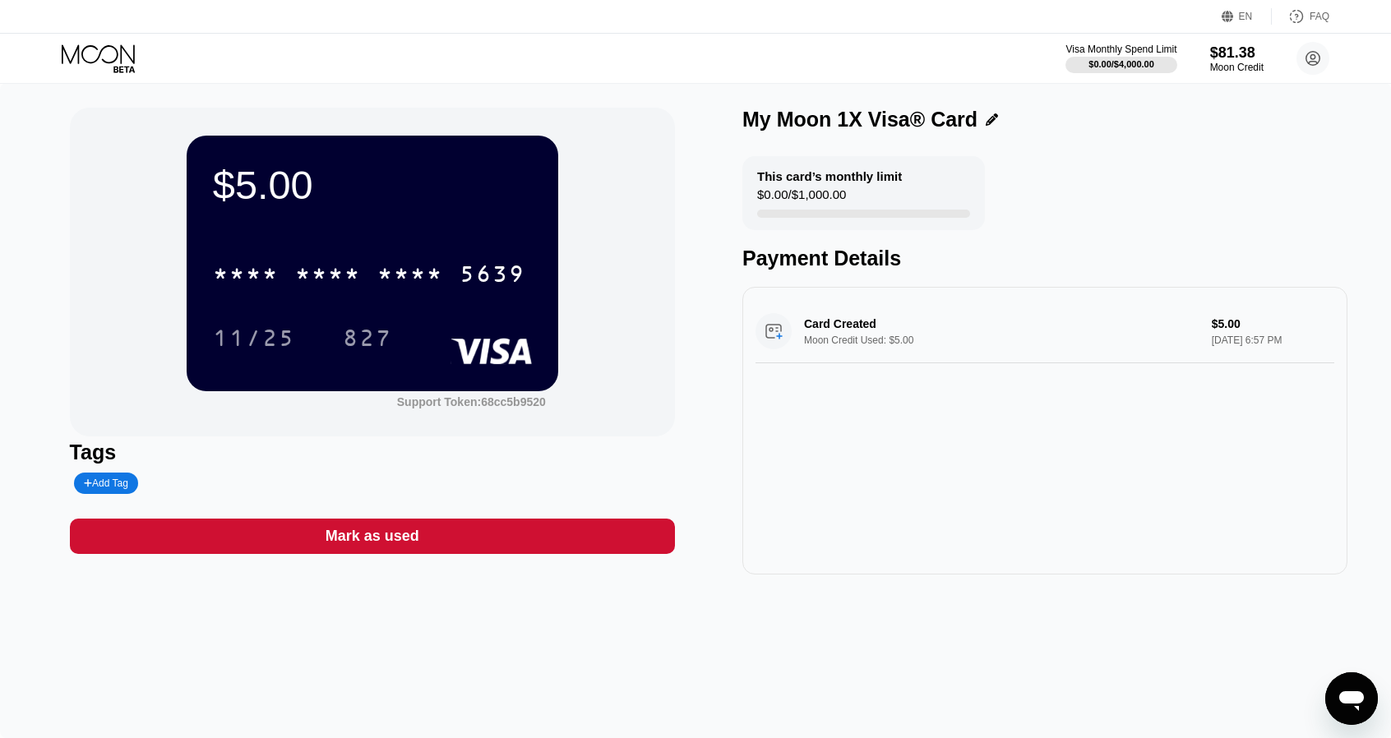
click at [103, 487] on div "Add Tag" at bounding box center [106, 484] width 44 height 12
type input "r"
type input "карта для подписок генеми и всей херни"
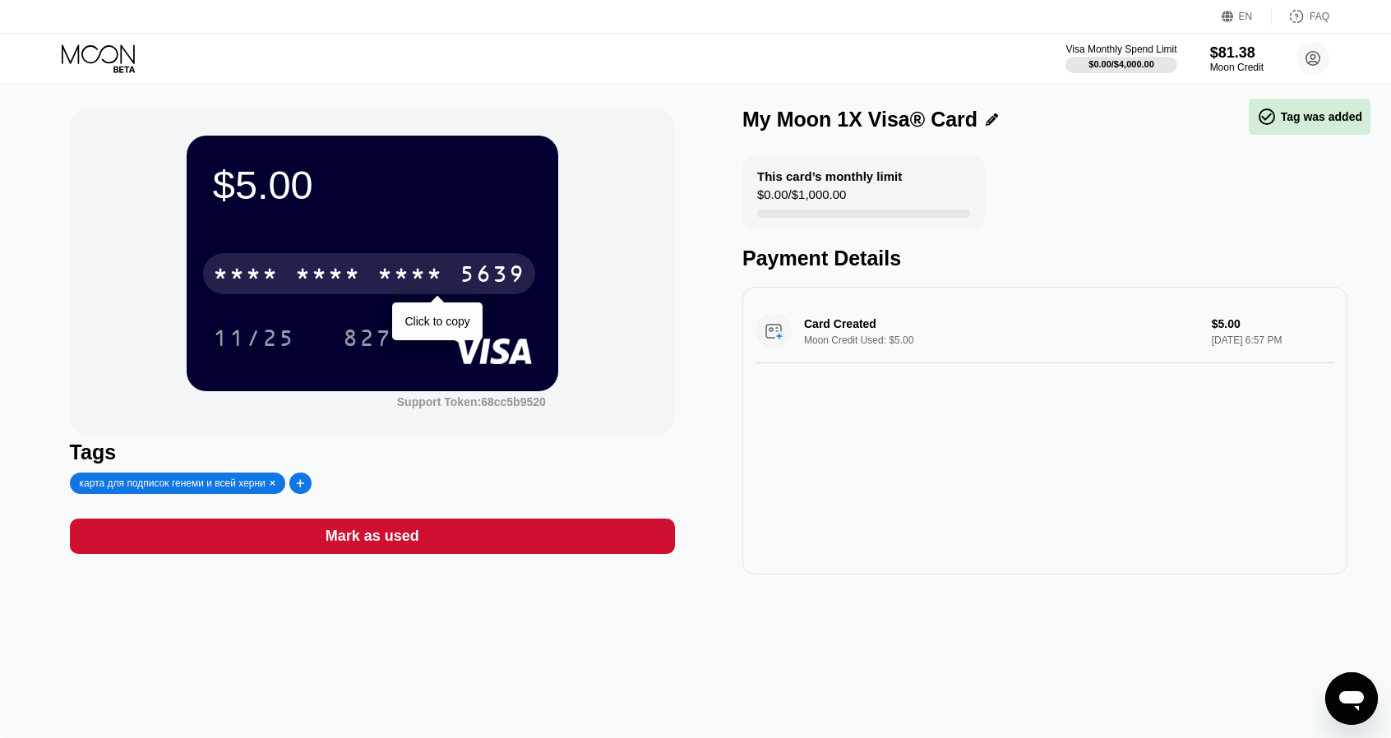
click at [345, 293] on div "* * * * * * * * * * * * 5639" at bounding box center [369, 273] width 332 height 41
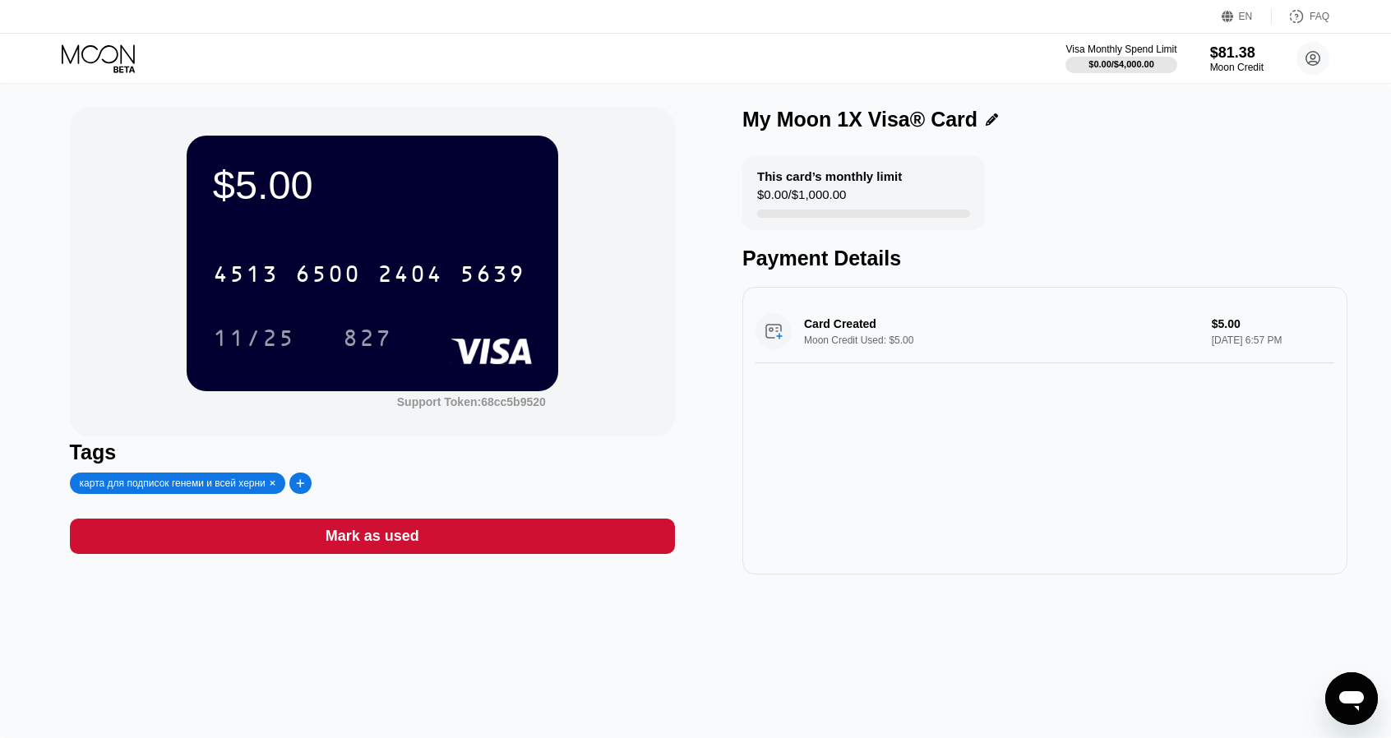
click at [295, 482] on div at bounding box center [300, 483] width 22 height 21
type input "имя Duman Hirman"
